Goal: Find specific page/section: Find specific page/section

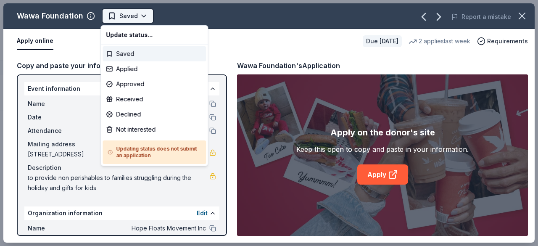
click at [128, 19] on html "HFM 2025 Christmas Track · 2 Discover Start free trial Earn Rewards 2 Saved App…" at bounding box center [269, 123] width 538 height 246
click at [253, 34] on html "HFM 2025 Christmas Track · 2 Discover Start free trial Earn Rewards 2 Saved App…" at bounding box center [269, 123] width 538 height 246
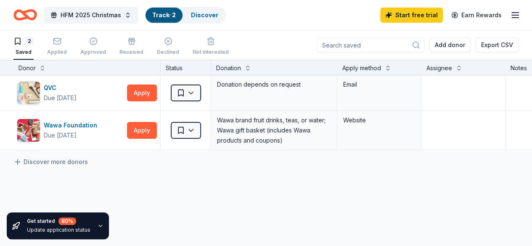
click at [396, 196] on div "QVC Due [DATE] Apply Saved Donation depends on request Email Wawa Foundation Du…" at bounding box center [322, 191] width 645 height 233
click at [460, 203] on div "QVC Due [DATE] Apply Saved Donation depends on request Email Wawa Foundation Du…" at bounding box center [322, 191] width 645 height 233
click at [29, 16] on icon "Home" at bounding box center [25, 15] width 24 height 20
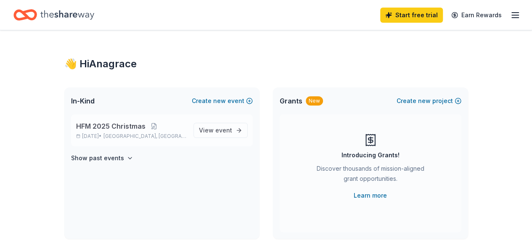
click at [163, 128] on p "HFM 2025 Christmas" at bounding box center [131, 126] width 111 height 10
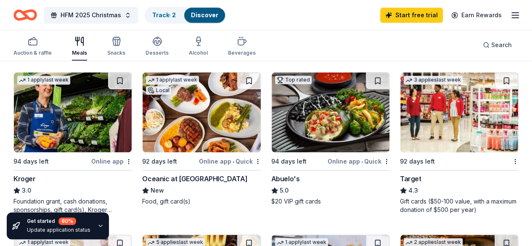
scroll to position [421, 0]
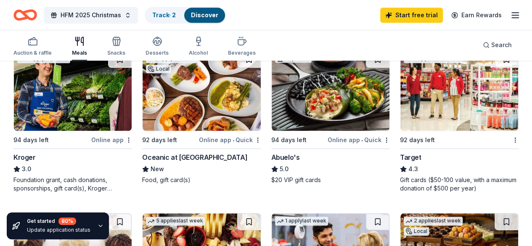
drag, startPoint x: 154, startPoint y: 176, endPoint x: 0, endPoint y: 266, distance: 178.4
